Goal: Task Accomplishment & Management: Complete application form

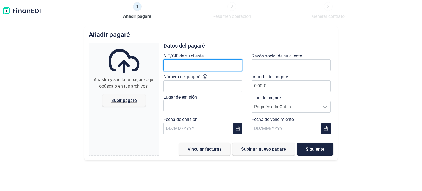
click at [200, 65] on input "text" at bounding box center [203, 65] width 79 height 12
paste input "B19634179"
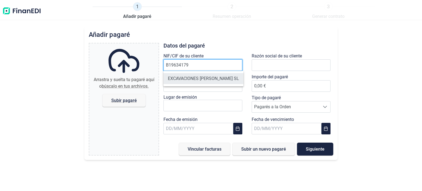
type input "B19634179"
click at [193, 77] on li "EXCAVACIONES [PERSON_NAME] SL" at bounding box center [204, 78] width 80 height 11
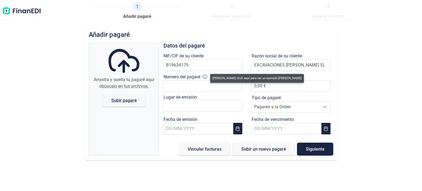
click at [207, 77] on icon at bounding box center [205, 77] width 4 height 4
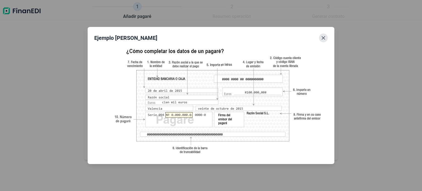
click at [321, 40] on button "Close" at bounding box center [323, 38] width 9 height 9
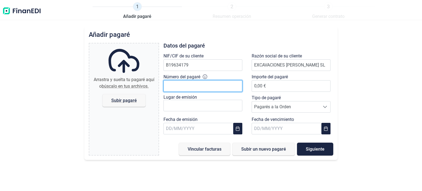
click at [191, 84] on input "Número del pagaré" at bounding box center [203, 86] width 79 height 12
type input "6.148.518-3"
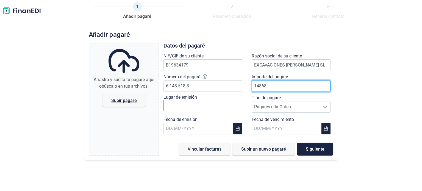
type input "14868"
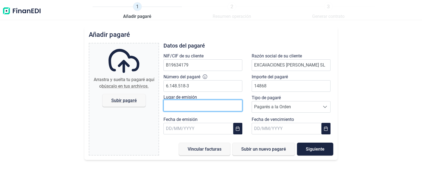
click at [216, 105] on input "text" at bounding box center [203, 106] width 79 height 12
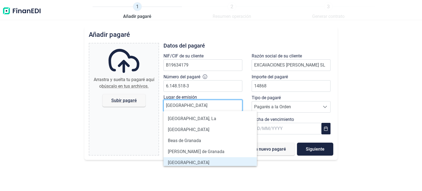
type input "[GEOGRAPHIC_DATA]"
click at [189, 164] on li "[GEOGRAPHIC_DATA]" at bounding box center [211, 162] width 94 height 11
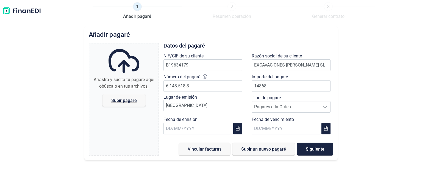
click at [336, 105] on div "Tipo de pagaré Pagarés a la Orden Pagarés a la Orden Pagarés a la Orden" at bounding box center [293, 106] width 88 height 22
click at [319, 108] on span "Pagarés a la Orden" at bounding box center [286, 106] width 68 height 11
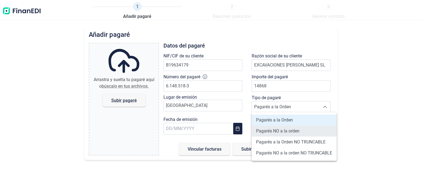
click at [287, 132] on span "Pagarés NO a la orden" at bounding box center [277, 131] width 43 height 7
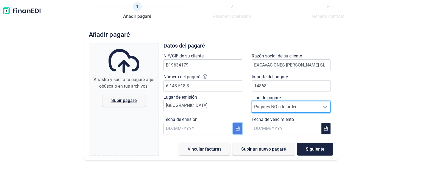
click at [239, 128] on icon "Choose Date" at bounding box center [238, 129] width 4 height 4
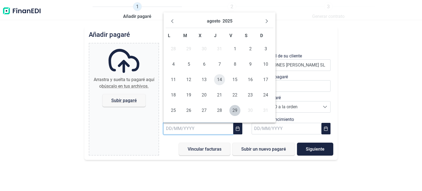
click at [221, 78] on span "14" at bounding box center [219, 79] width 11 height 11
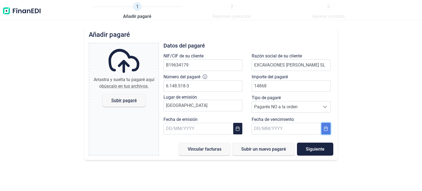
click at [326, 130] on icon "Choose Date" at bounding box center [327, 129] width 4 height 4
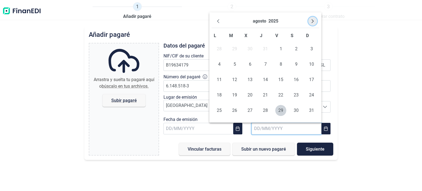
click at [314, 21] on icon "Next Month" at bounding box center [313, 21] width 4 height 4
click at [235, 110] on span "30" at bounding box center [234, 110] width 11 height 11
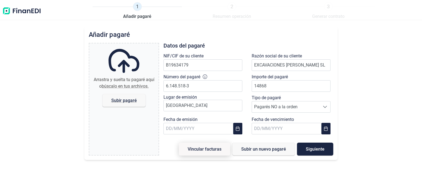
click at [208, 151] on span "Vincular facturas" at bounding box center [205, 149] width 34 height 4
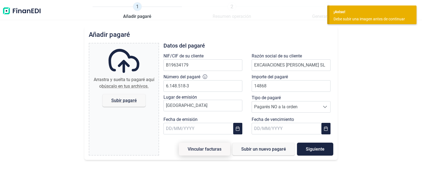
click at [208, 151] on span "Vincular facturas" at bounding box center [205, 149] width 34 height 4
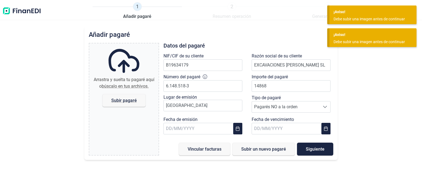
click at [124, 86] on span "búscalo en tus archivos." at bounding box center [125, 86] width 47 height 5
click at [124, 45] on input "Arrastra y suelta tu pagaré aquí o búscalo en tus archivos. Subir pagaré" at bounding box center [123, 44] width 69 height 2
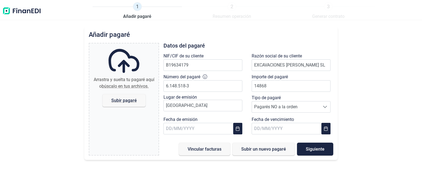
type input "C:\fakepath\3T25-0019 EXC SIERRA ELVIRA_VERTEDERO EDIF ALCAZAR.pdf"
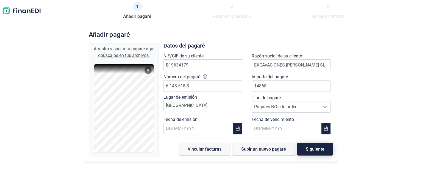
click at [312, 151] on span "Siguiente" at bounding box center [315, 149] width 19 height 4
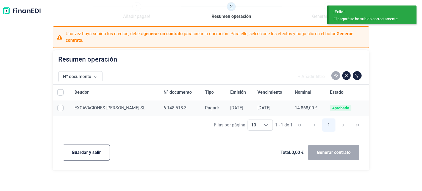
checkbox input "true"
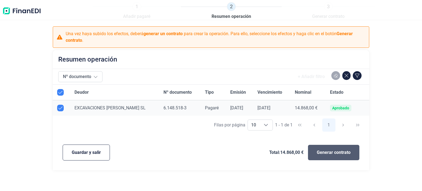
click at [328, 155] on span "Generar contrato" at bounding box center [334, 152] width 34 height 7
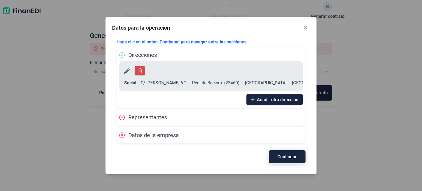
click at [287, 155] on span "Continuar" at bounding box center [287, 157] width 19 height 4
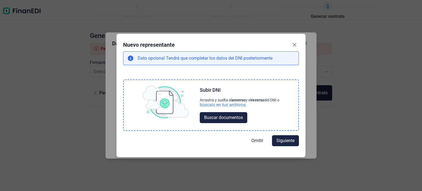
click at [229, 106] on div "búscalo en tus archivos." at bounding box center [223, 105] width 47 height 6
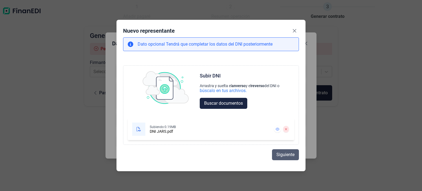
click at [283, 155] on span "Siguiente" at bounding box center [286, 155] width 18 height 7
select select "ES"
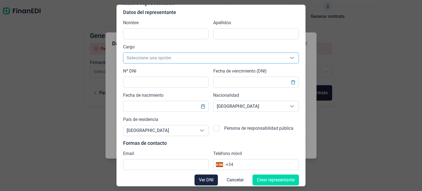
scroll to position [16, 0]
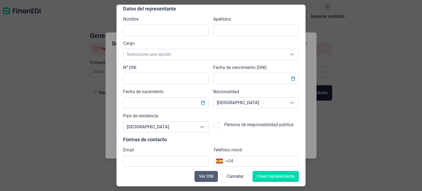
click at [202, 175] on span "Ver DNI" at bounding box center [206, 176] width 15 height 7
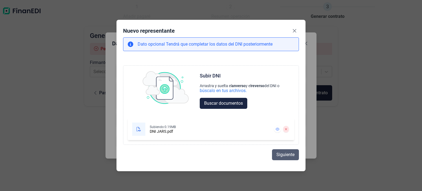
click at [283, 156] on span "Siguiente" at bounding box center [286, 155] width 18 height 7
select select "ES"
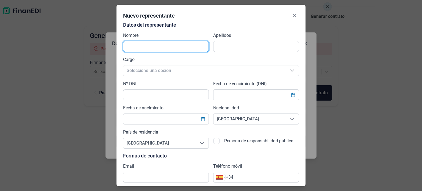
click at [154, 48] on input "text" at bounding box center [166, 46] width 86 height 11
type input "[PERSON_NAME]"
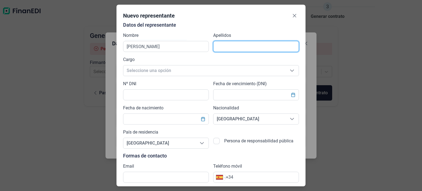
click at [225, 44] on input "text" at bounding box center [256, 46] width 86 height 11
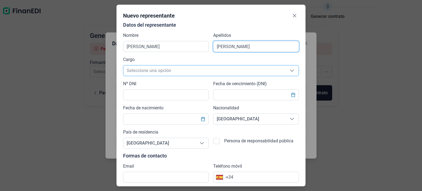
type input "[PERSON_NAME]"
click at [188, 69] on span "Seleccione una opción" at bounding box center [204, 70] width 162 height 10
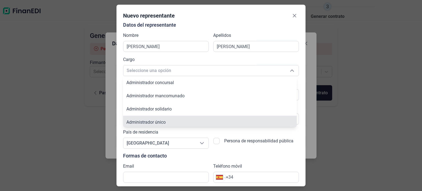
scroll to position [2, 0]
click at [159, 121] on span "Administrador único" at bounding box center [146, 120] width 39 height 5
type input "Administrador único"
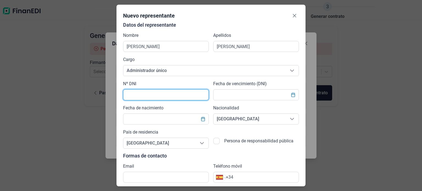
click at [165, 95] on input "text" at bounding box center [166, 94] width 86 height 11
type input "75112585j"
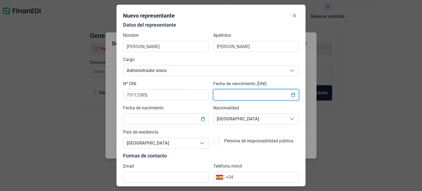
click at [234, 95] on input "text" at bounding box center [256, 94] width 86 height 11
type input "[DATE]"
click at [190, 119] on input "text" at bounding box center [166, 119] width 86 height 11
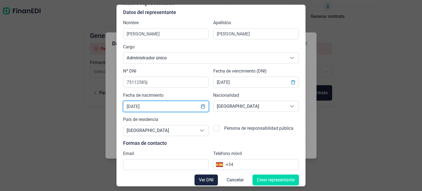
scroll to position [16, 0]
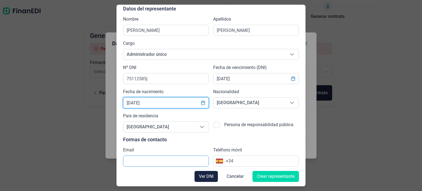
type input "[DATE]"
click at [177, 161] on input "text" at bounding box center [166, 161] width 86 height 11
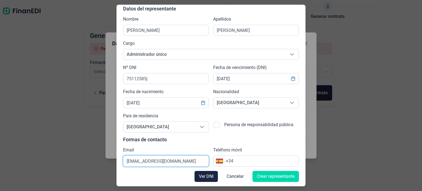
type input "[EMAIL_ADDRESS][DOMAIN_NAME]"
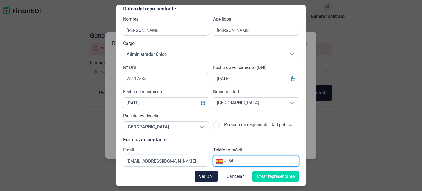
click at [244, 162] on input "+34" at bounding box center [262, 161] width 73 height 7
drag, startPoint x: 241, startPoint y: 161, endPoint x: 243, endPoint y: 165, distance: 3.9
click at [241, 162] on input "[PHONE_NUMBER]" at bounding box center [262, 161] width 73 height 7
type input "[PHONE_NUMBER]"
click at [266, 178] on span "Crear representante" at bounding box center [276, 176] width 38 height 7
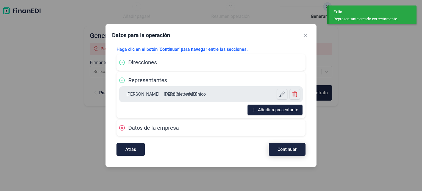
click at [286, 152] on span "Continuar" at bounding box center [287, 149] width 19 height 4
select select "ES"
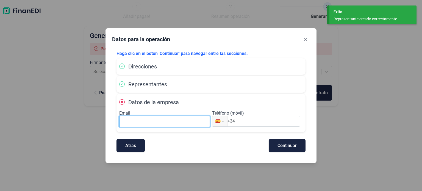
click at [188, 121] on input at bounding box center [164, 122] width 91 height 12
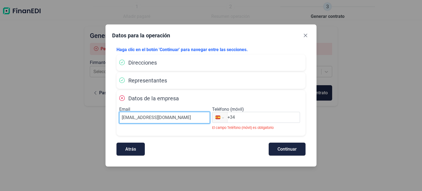
type input "[EMAIL_ADDRESS][DOMAIN_NAME]"
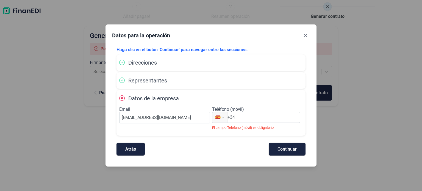
click at [243, 117] on input "+34" at bounding box center [264, 117] width 72 height 7
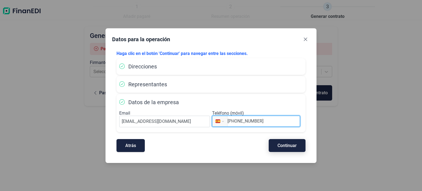
type input "[PHONE_NUMBER]"
click at [286, 145] on span "Continuar" at bounding box center [287, 146] width 19 height 4
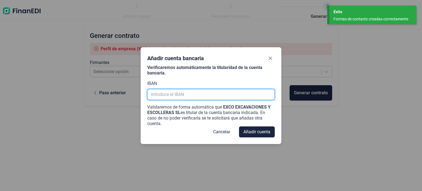
click at [217, 95] on input "text" at bounding box center [211, 94] width 128 height 11
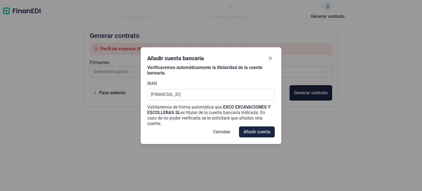
type input "[FINANCIAL_ID]"
click at [313, 120] on div "Añadir cuenta bancaria Verificaremos automáticamente la titularidad de la cuent…" at bounding box center [211, 95] width 422 height 191
click at [255, 131] on span "Añadir cuenta" at bounding box center [257, 132] width 27 height 7
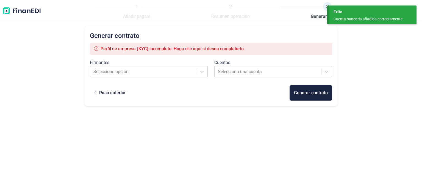
click at [210, 48] on span "Perfil de empresa (KYC) incompleto. Haga clic aquí si desea completarlo." at bounding box center [173, 48] width 144 height 5
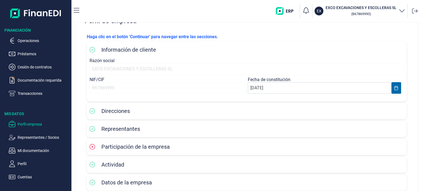
scroll to position [51, 0]
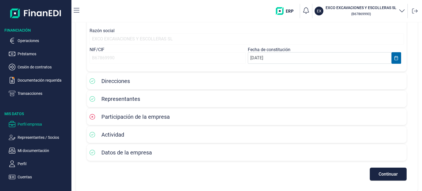
click at [145, 119] on span "Participación de la empresa" at bounding box center [135, 117] width 68 height 7
click at [128, 114] on span "Participación de la empresa" at bounding box center [135, 117] width 68 height 7
click at [138, 83] on div "Direcciones" at bounding box center [247, 81] width 315 height 8
click at [123, 83] on span "Direcciones" at bounding box center [115, 81] width 29 height 7
click at [237, 117] on div "Participación de la empresa" at bounding box center [247, 117] width 315 height 8
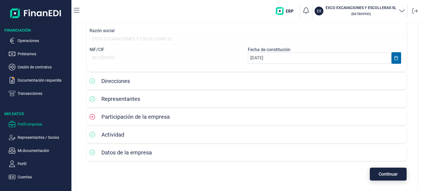
click at [383, 175] on span "Continuar" at bounding box center [388, 174] width 19 height 4
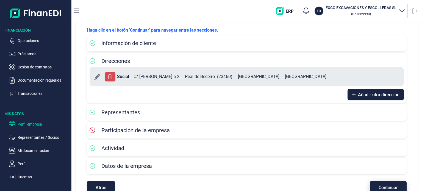
scroll to position [41, 0]
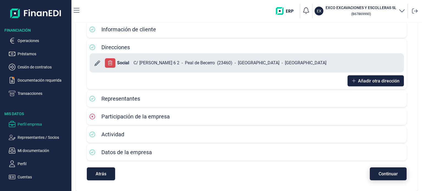
click at [383, 175] on span "Continuar" at bounding box center [388, 174] width 19 height 4
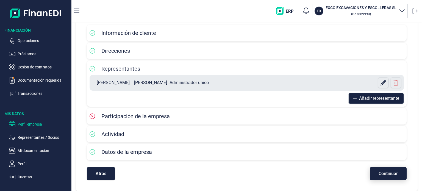
click at [383, 175] on span "Continuar" at bounding box center [388, 174] width 19 height 4
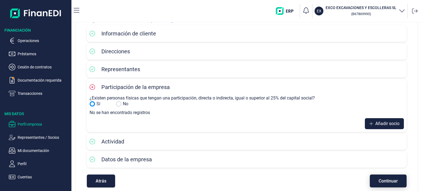
scroll to position [44, 0]
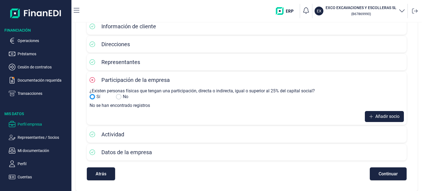
click at [119, 95] on input "Sí" at bounding box center [119, 97] width 6 height 6
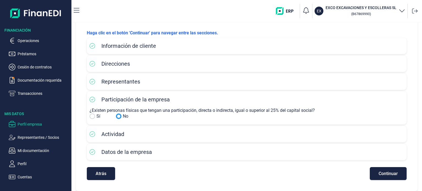
scroll to position [24, 0]
click at [386, 172] on span "Continuar" at bounding box center [388, 174] width 19 height 4
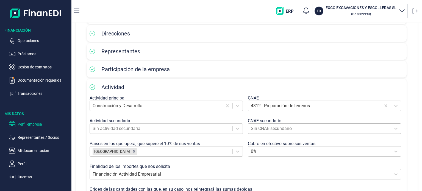
scroll to position [110, 0]
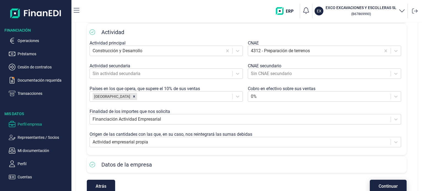
click at [384, 186] on span "Continuar" at bounding box center [388, 186] width 19 height 4
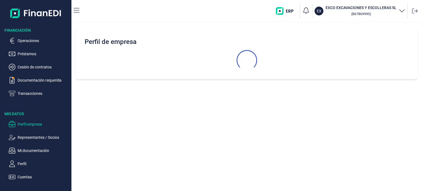
scroll to position [0, 0]
select select "ES"
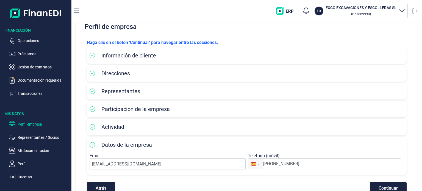
scroll to position [29, 0]
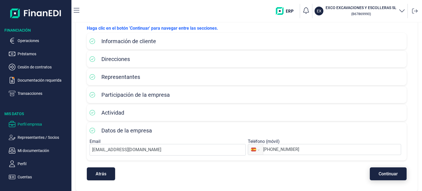
click at [381, 174] on span "Continuar" at bounding box center [388, 174] width 19 height 4
click at [98, 174] on span "Atrás" at bounding box center [101, 174] width 11 height 4
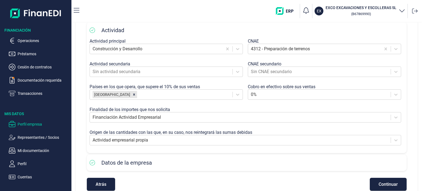
scroll to position [122, 0]
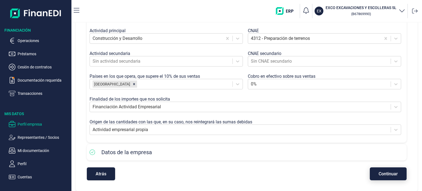
click at [380, 175] on span "Continuar" at bounding box center [388, 174] width 19 height 4
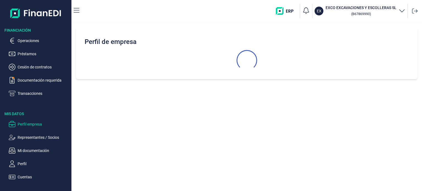
scroll to position [0, 0]
select select "ES"
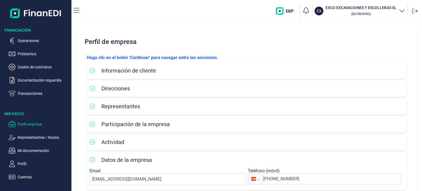
scroll to position [29, 0]
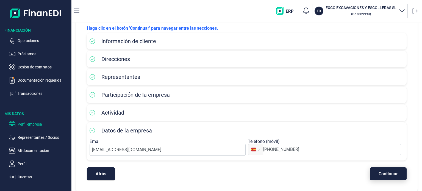
click at [386, 175] on span "Continuar" at bounding box center [388, 174] width 19 height 4
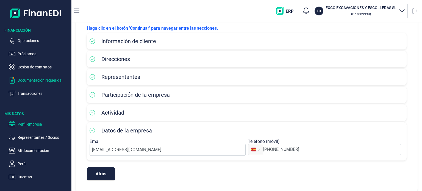
click at [25, 81] on p "Documentación requerida" at bounding box center [44, 80] width 52 height 7
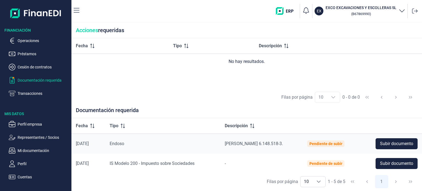
click at [123, 143] on span "Endoso" at bounding box center [117, 143] width 15 height 5
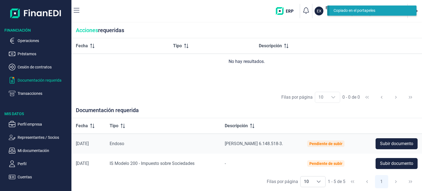
click at [123, 143] on span "Endoso" at bounding box center [117, 143] width 15 height 5
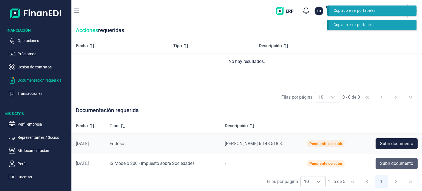
click at [390, 165] on span "Subir documento" at bounding box center [396, 163] width 33 height 7
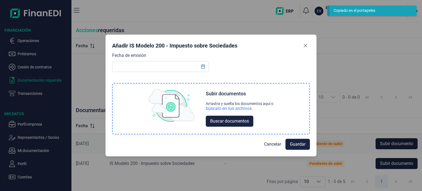
click at [231, 106] on div "búscalo en tus archivos." at bounding box center [229, 109] width 47 height 6
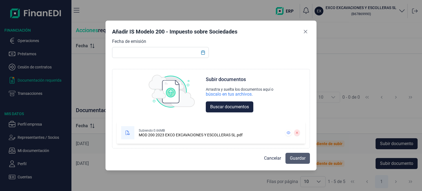
click at [297, 159] on span "Guardar" at bounding box center [298, 158] width 16 height 7
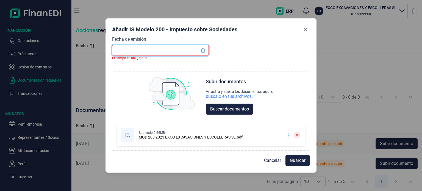
click at [193, 50] on input "text" at bounding box center [160, 50] width 97 height 11
click at [171, 48] on input "text" at bounding box center [160, 50] width 97 height 11
type input "[DATE]"
click at [295, 159] on span "Guardar" at bounding box center [298, 160] width 16 height 7
click at [203, 52] on icon "Choose Date" at bounding box center [203, 50] width 4 height 4
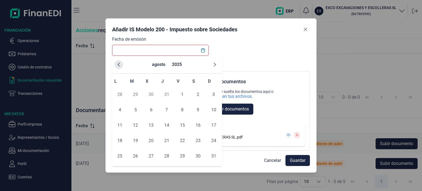
click at [120, 64] on icon "Previous Month" at bounding box center [119, 64] width 4 height 4
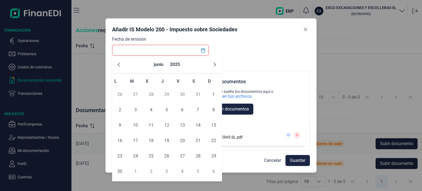
click at [120, 64] on icon "Previous Month" at bounding box center [119, 64] width 4 height 4
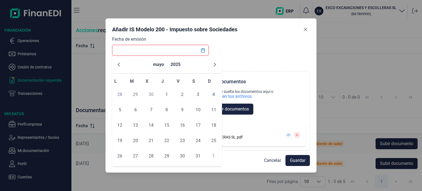
click at [120, 64] on icon "Previous Month" at bounding box center [119, 64] width 4 height 4
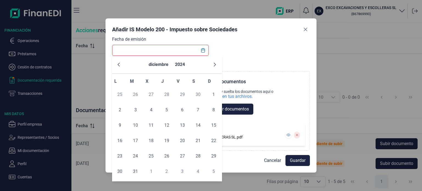
click at [120, 64] on icon "Previous Month" at bounding box center [119, 64] width 4 height 4
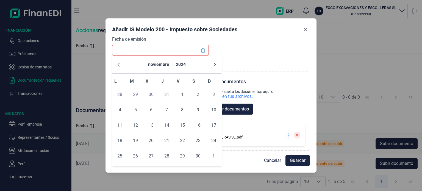
click at [120, 64] on icon "Previous Month" at bounding box center [119, 64] width 4 height 4
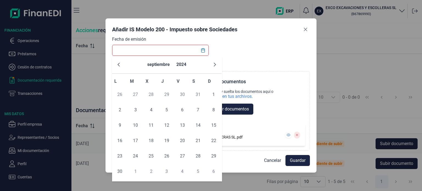
click at [120, 64] on icon "Previous Month" at bounding box center [119, 64] width 4 height 4
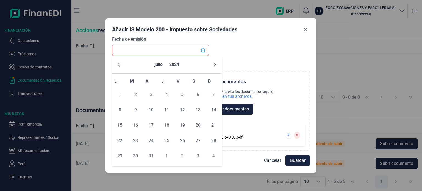
click at [120, 64] on icon "Previous Month" at bounding box center [119, 64] width 4 height 4
click at [199, 128] on span "15" at bounding box center [198, 125] width 11 height 11
type input "[DATE]"
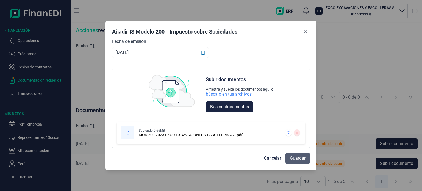
click at [296, 159] on span "Guardar" at bounding box center [298, 158] width 16 height 7
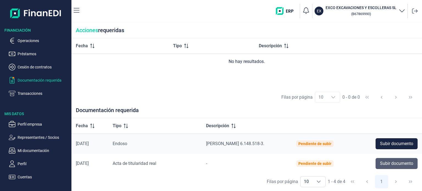
click at [389, 165] on span "Subir documento" at bounding box center [396, 163] width 33 height 7
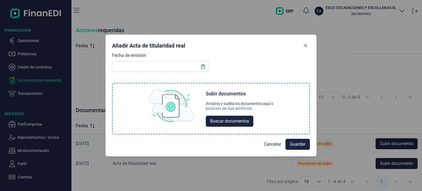
click at [220, 108] on div "búscalo en tus archivos." at bounding box center [229, 109] width 47 height 6
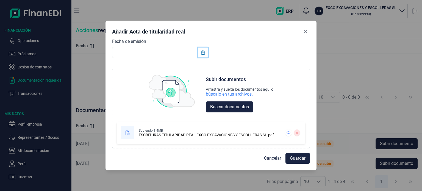
click at [206, 53] on button "Choose Date" at bounding box center [203, 53] width 10 height 10
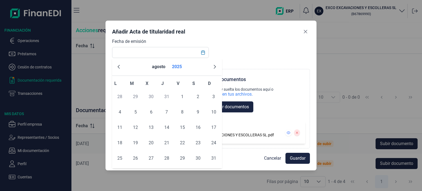
click at [179, 65] on button "2025" at bounding box center [177, 66] width 14 height 13
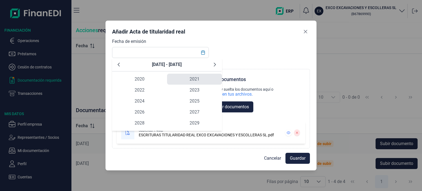
click at [200, 80] on span "2021" at bounding box center [194, 79] width 55 height 11
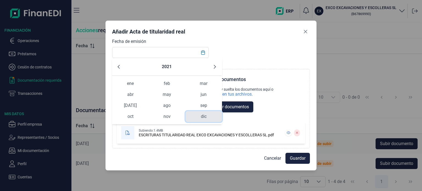
click at [208, 116] on span "dic" at bounding box center [204, 116] width 37 height 11
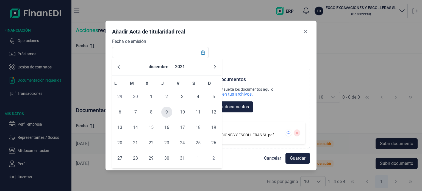
click at [166, 111] on span "9" at bounding box center [166, 112] width 11 height 11
type input "[DATE]"
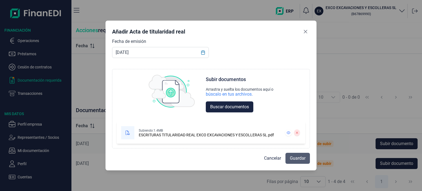
click at [294, 158] on span "Guardar" at bounding box center [298, 158] width 16 height 7
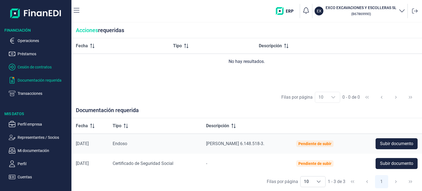
click at [33, 68] on p "Cesión de contratos" at bounding box center [44, 67] width 52 height 7
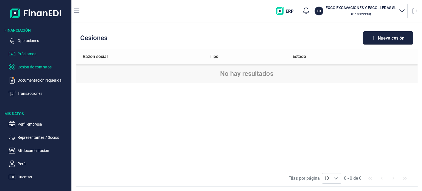
click at [26, 55] on p "Préstamos" at bounding box center [44, 54] width 52 height 7
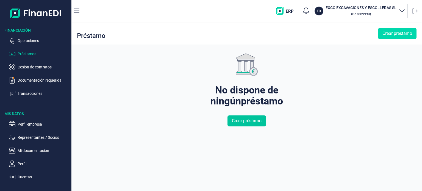
click at [247, 121] on span "Crear préstamo" at bounding box center [247, 121] width 30 height 7
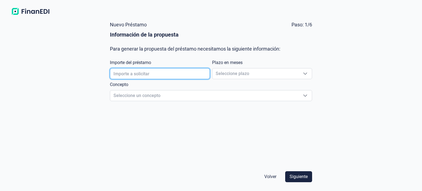
click at [205, 72] on input "text" at bounding box center [160, 73] width 100 height 11
type input "1.000,00 €"
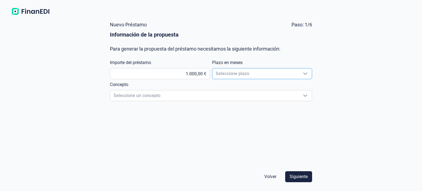
click at [306, 73] on icon "Seleccione plazo" at bounding box center [305, 74] width 4 height 4
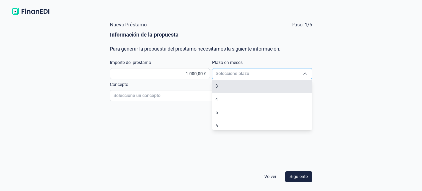
scroll to position [55, 0]
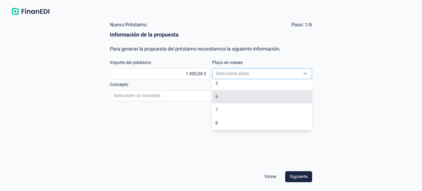
click at [230, 95] on li "6" at bounding box center [262, 96] width 100 height 13
type input "6"
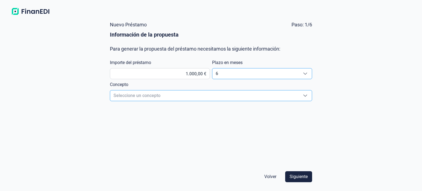
click at [311, 94] on div "Seleccione un concepto" at bounding box center [305, 95] width 13 height 10
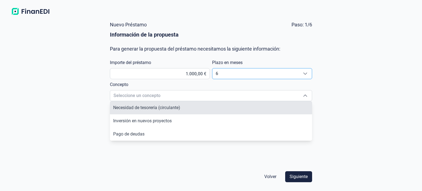
click at [152, 107] on span "Necesidad de tesorería (circulante)" at bounding box center [146, 107] width 67 height 5
type input "Necesidad de tesorería (circulante)"
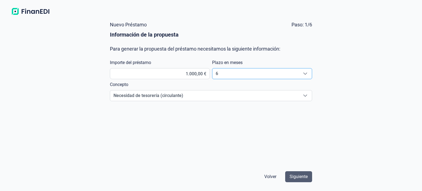
click at [298, 174] on span "Siguiente" at bounding box center [299, 177] width 18 height 7
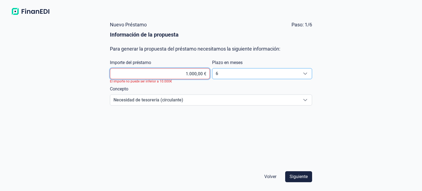
click at [188, 73] on input "1.000,00 €" at bounding box center [160, 73] width 100 height 11
type input "10.000,00 €"
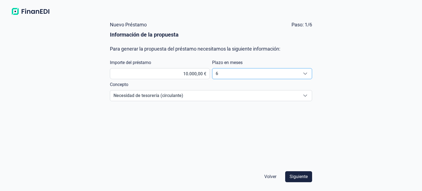
click at [308, 73] on div "Seleccione plazo" at bounding box center [305, 73] width 13 height 10
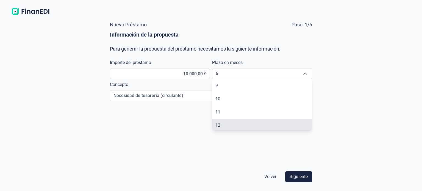
scroll to position [108, 0]
click at [221, 123] on li "12" at bounding box center [262, 123] width 100 height 13
type input "12"
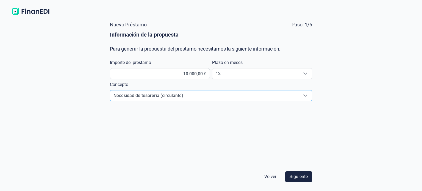
click at [308, 94] on div "Seleccione un concepto" at bounding box center [305, 95] width 13 height 10
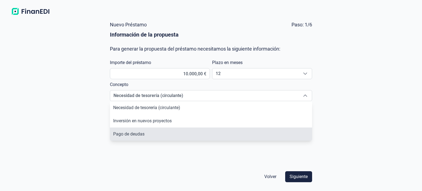
click at [126, 132] on span "Pago de deudas" at bounding box center [128, 133] width 31 height 5
type input "Pago de deudas"
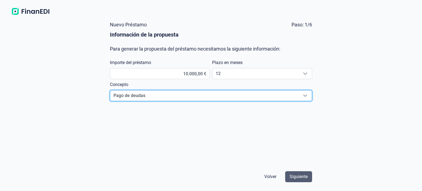
click at [298, 177] on span "Siguiente" at bounding box center [299, 177] width 18 height 7
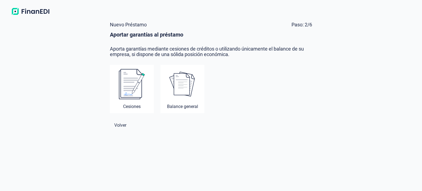
click at [133, 87] on img at bounding box center [132, 84] width 26 height 31
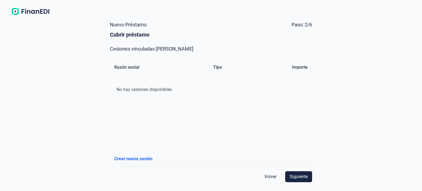
click at [129, 158] on span "Crear nueva cesión" at bounding box center [133, 159] width 38 height 7
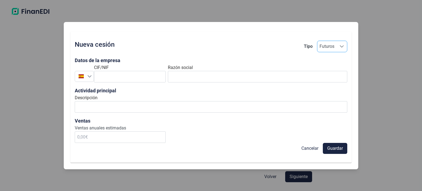
click at [343, 49] on div "Seleccione una opción" at bounding box center [342, 46] width 10 height 11
click at [311, 148] on span "Cancelar" at bounding box center [310, 148] width 17 height 7
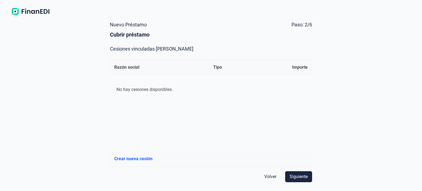
click at [265, 178] on span "Volver" at bounding box center [271, 177] width 12 height 7
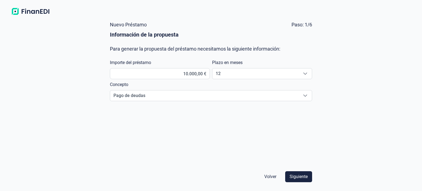
click at [268, 177] on span "Volver" at bounding box center [271, 177] width 12 height 7
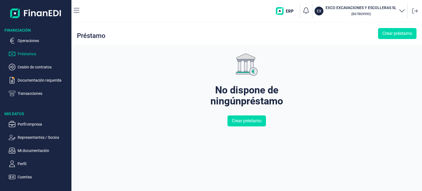
click at [289, 10] on img "button" at bounding box center [287, 11] width 22 height 8
